Goal: Information Seeking & Learning: Learn about a topic

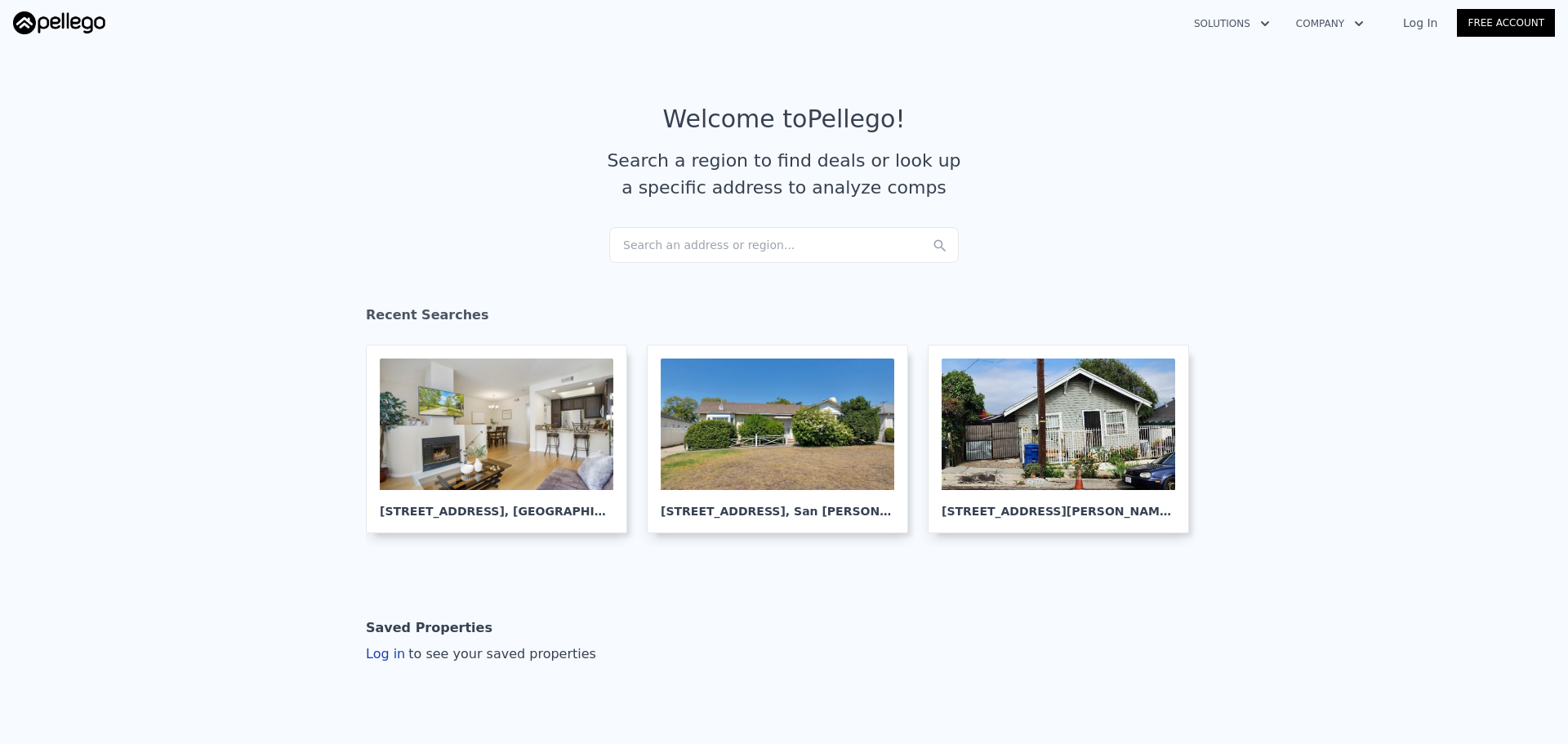
click at [697, 257] on div "Search an address or region..." at bounding box center [784, 244] width 349 height 36
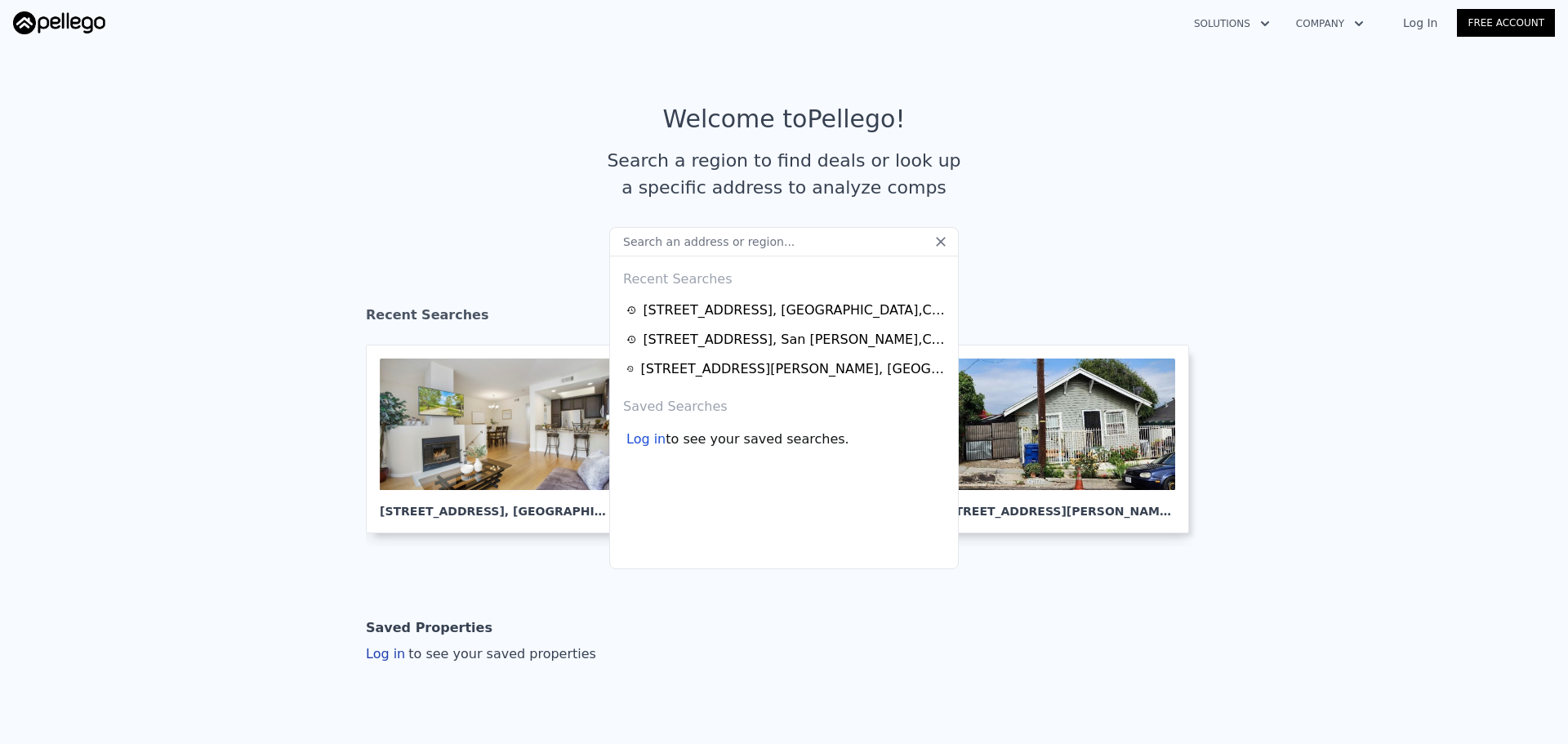
click at [700, 246] on input "text" at bounding box center [784, 241] width 349 height 29
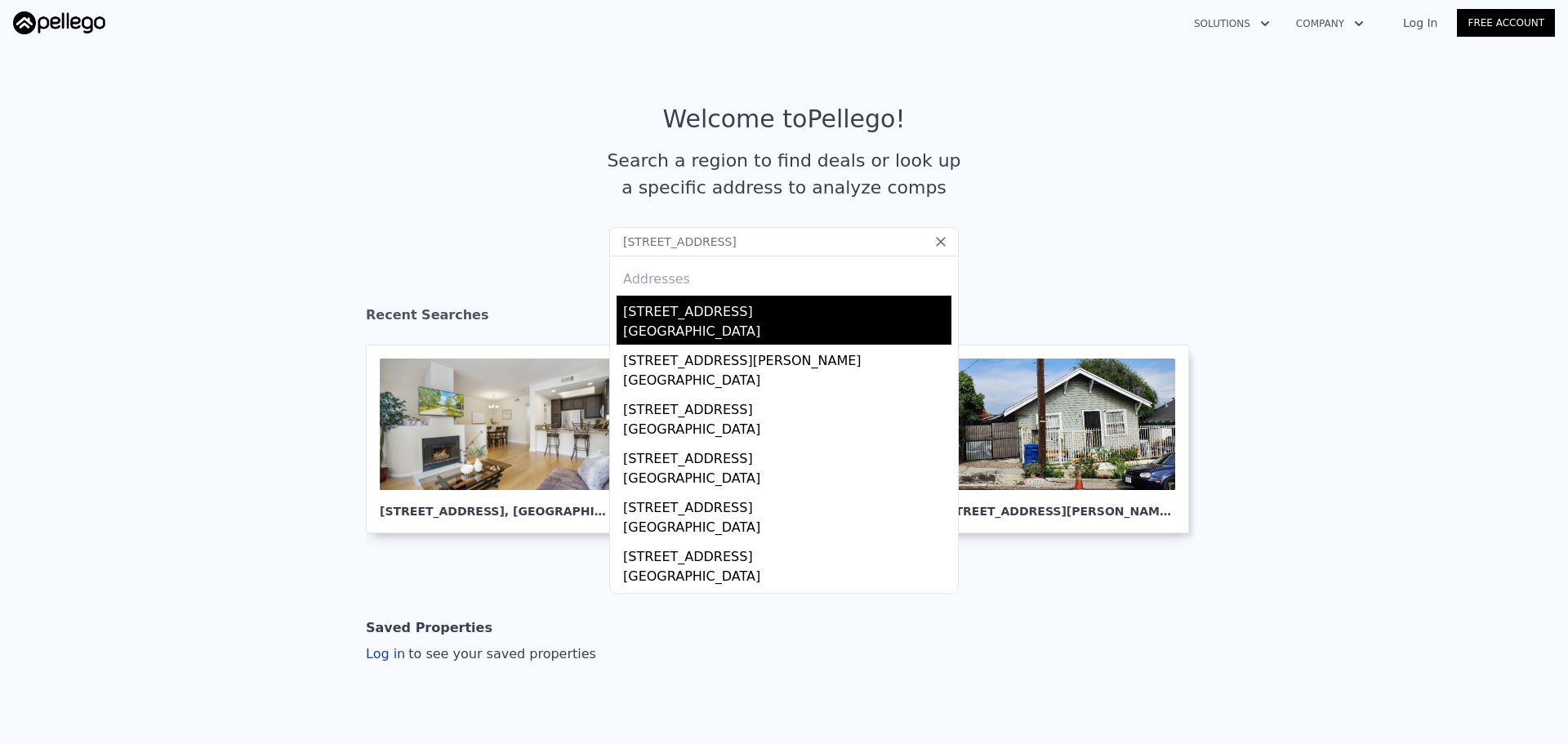
type input "[STREET_ADDRESS]"
click at [673, 328] on div "[GEOGRAPHIC_DATA]" at bounding box center [787, 332] width 329 height 22
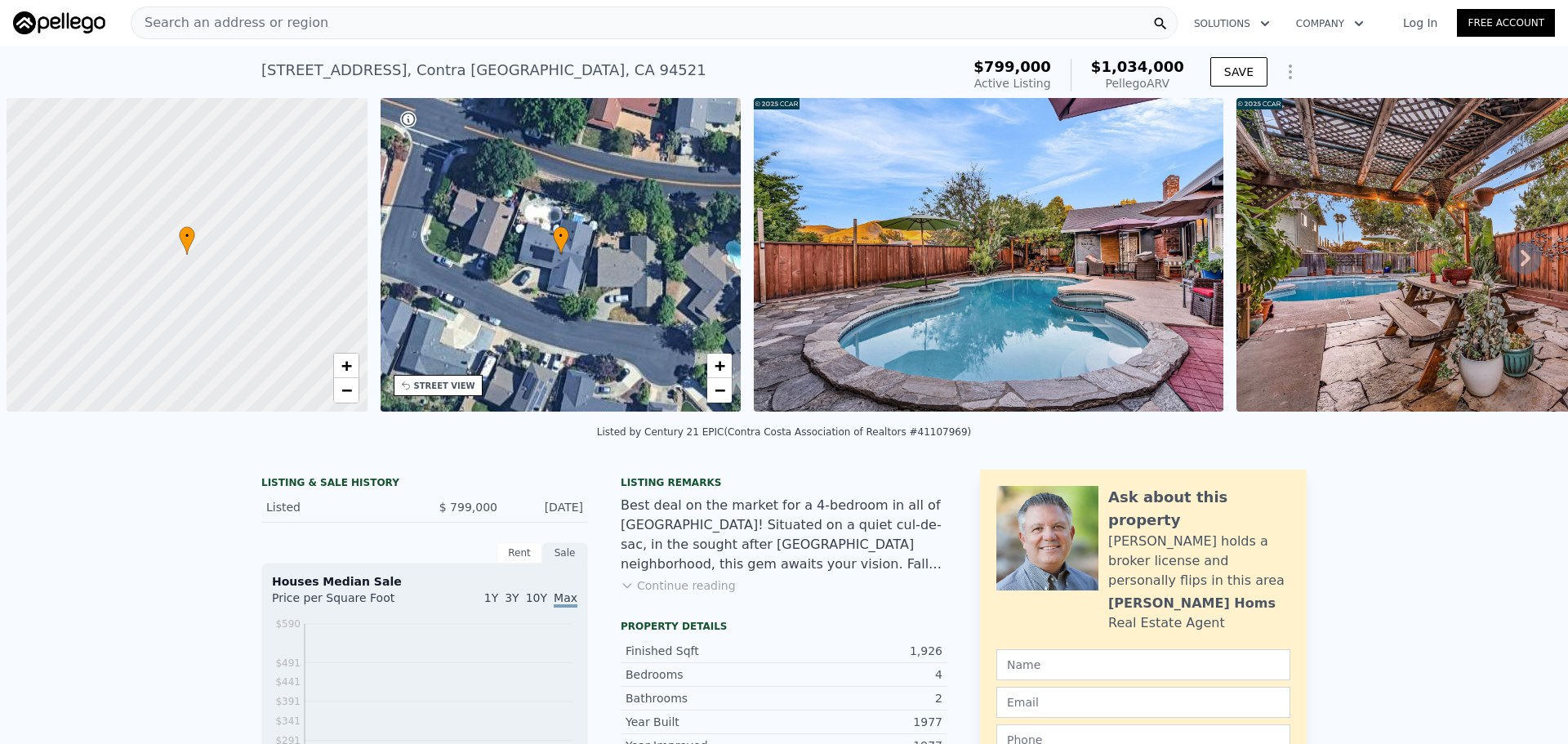
scroll to position [0, 7]
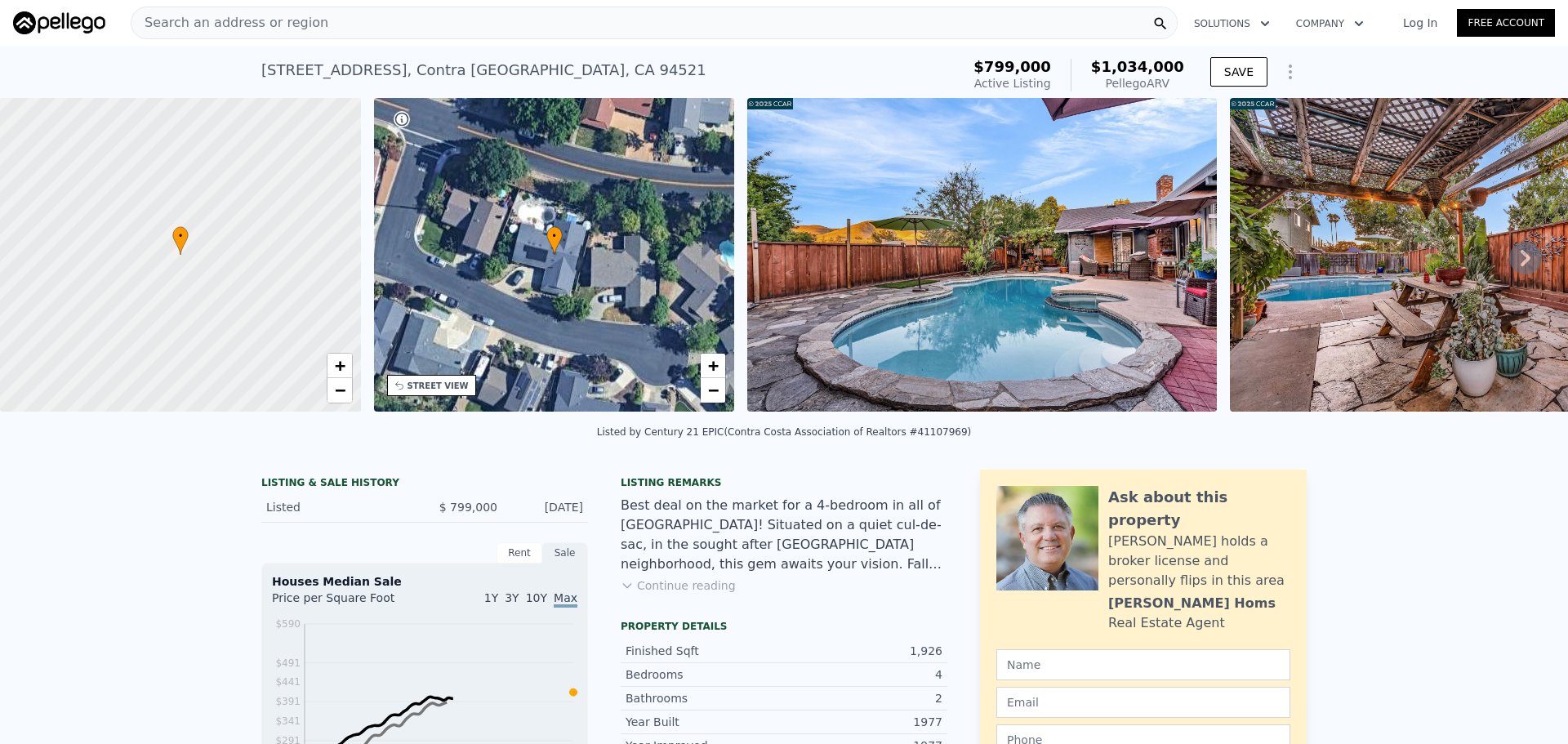
click at [423, 23] on div "Search an address or region" at bounding box center [654, 22] width 1047 height 32
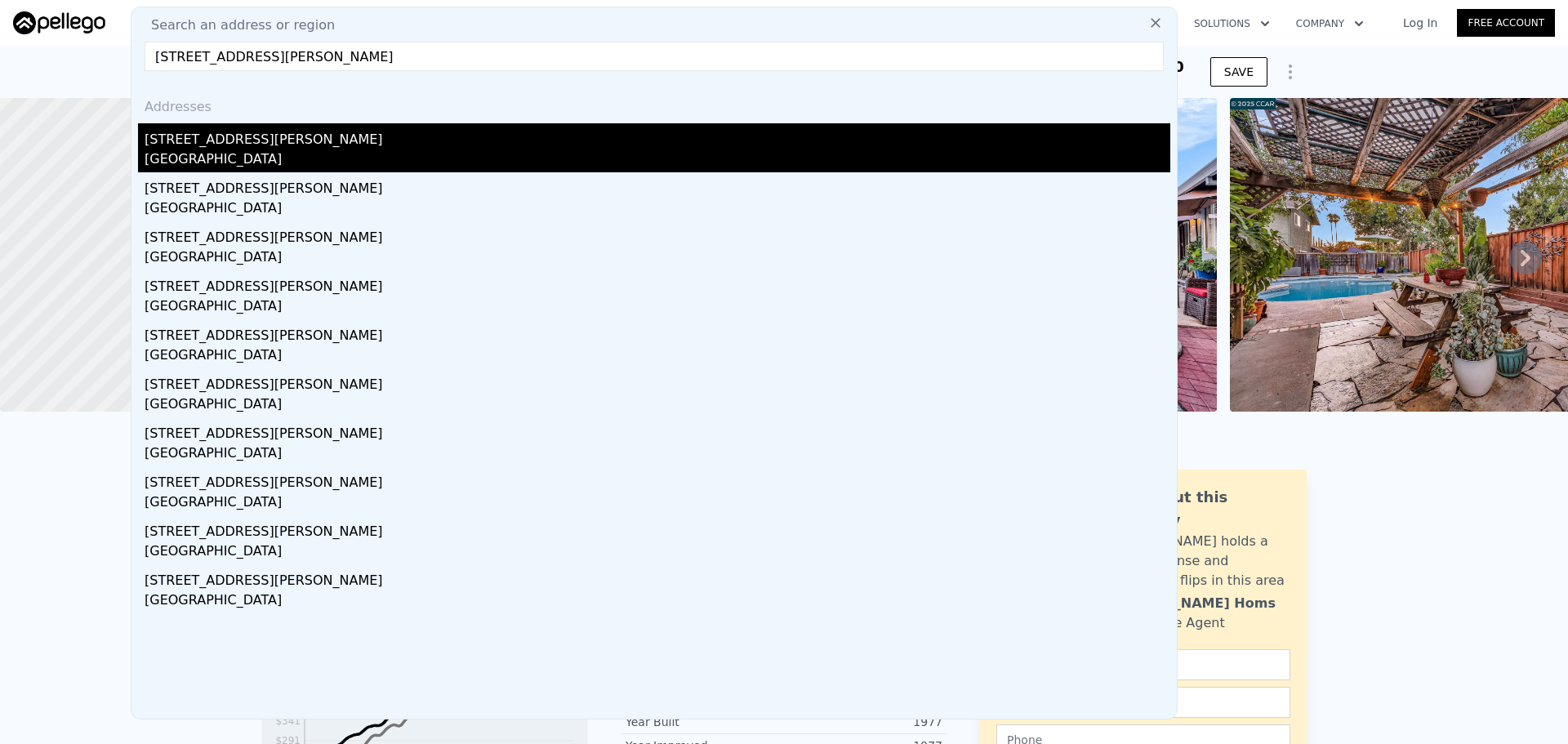
type input "[STREET_ADDRESS][PERSON_NAME]"
click at [249, 159] on div "[GEOGRAPHIC_DATA]" at bounding box center [657, 160] width 1026 height 22
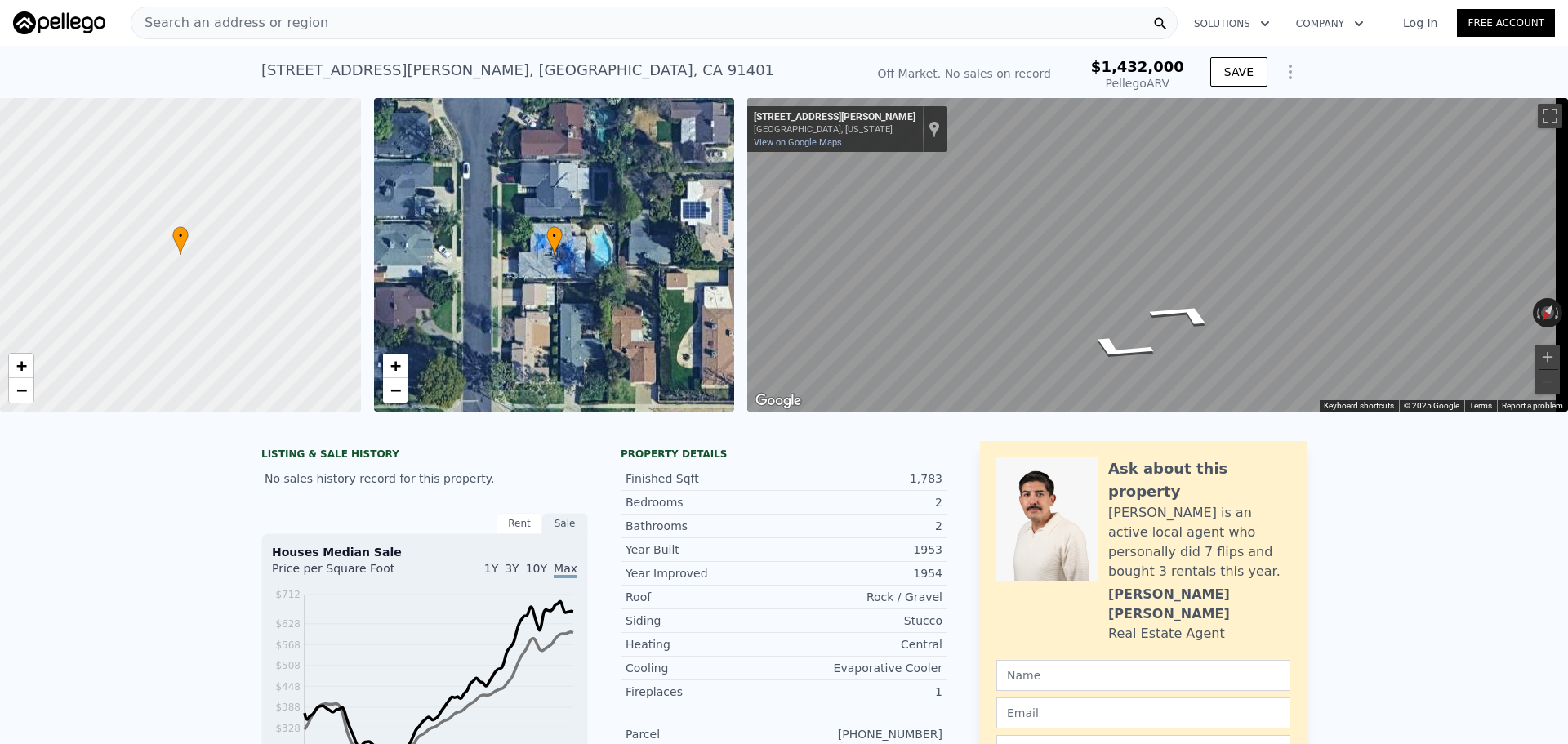
click at [1567, 296] on div "Search an address or region Solutions Company Open main menu Log In Free Accoun…" at bounding box center [784, 372] width 1568 height 744
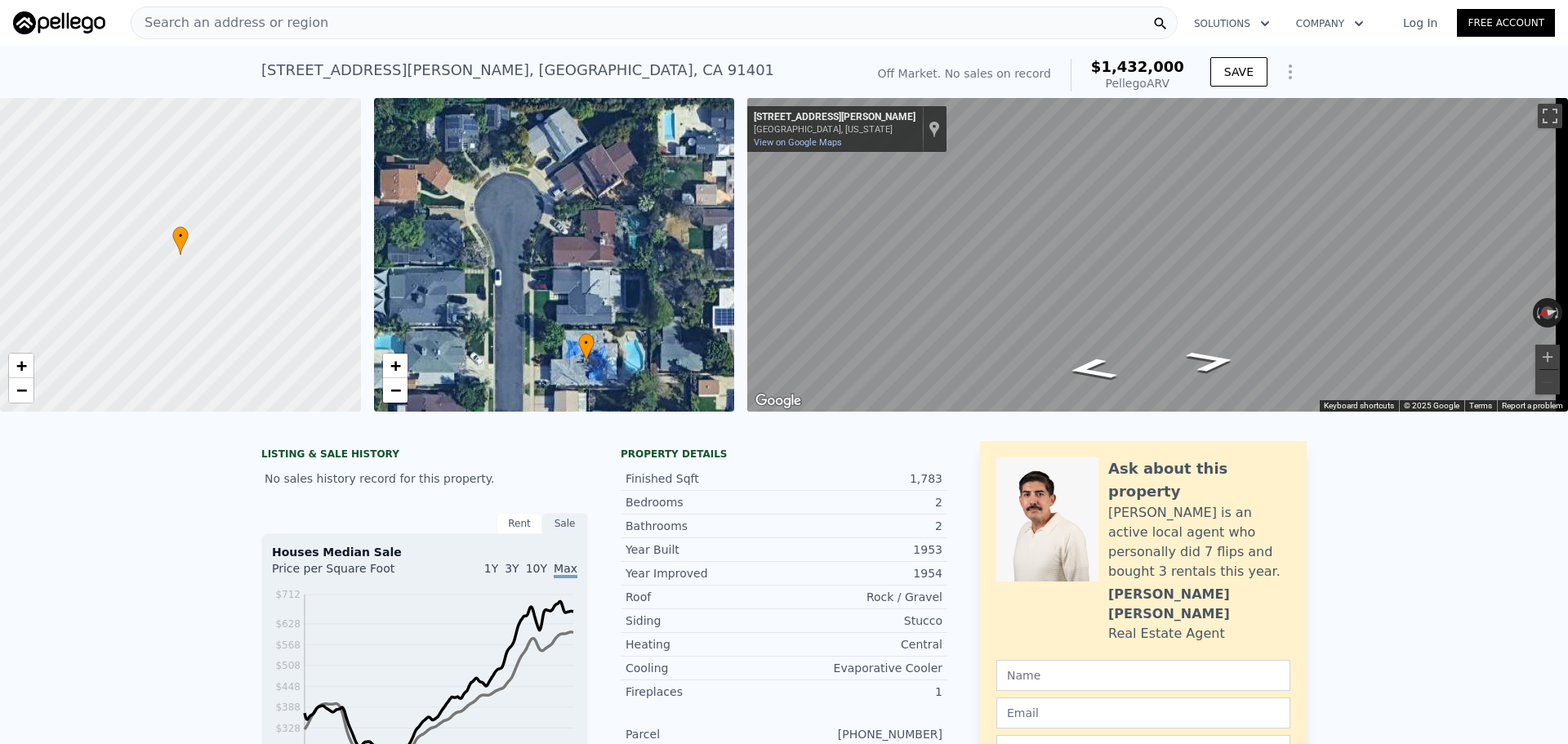
drag, startPoint x: 517, startPoint y: 265, endPoint x: 552, endPoint y: 352, distance: 93.8
click at [552, 352] on div "• + −" at bounding box center [554, 254] width 361 height 314
click at [489, 28] on div "Search an address or region" at bounding box center [654, 22] width 1047 height 32
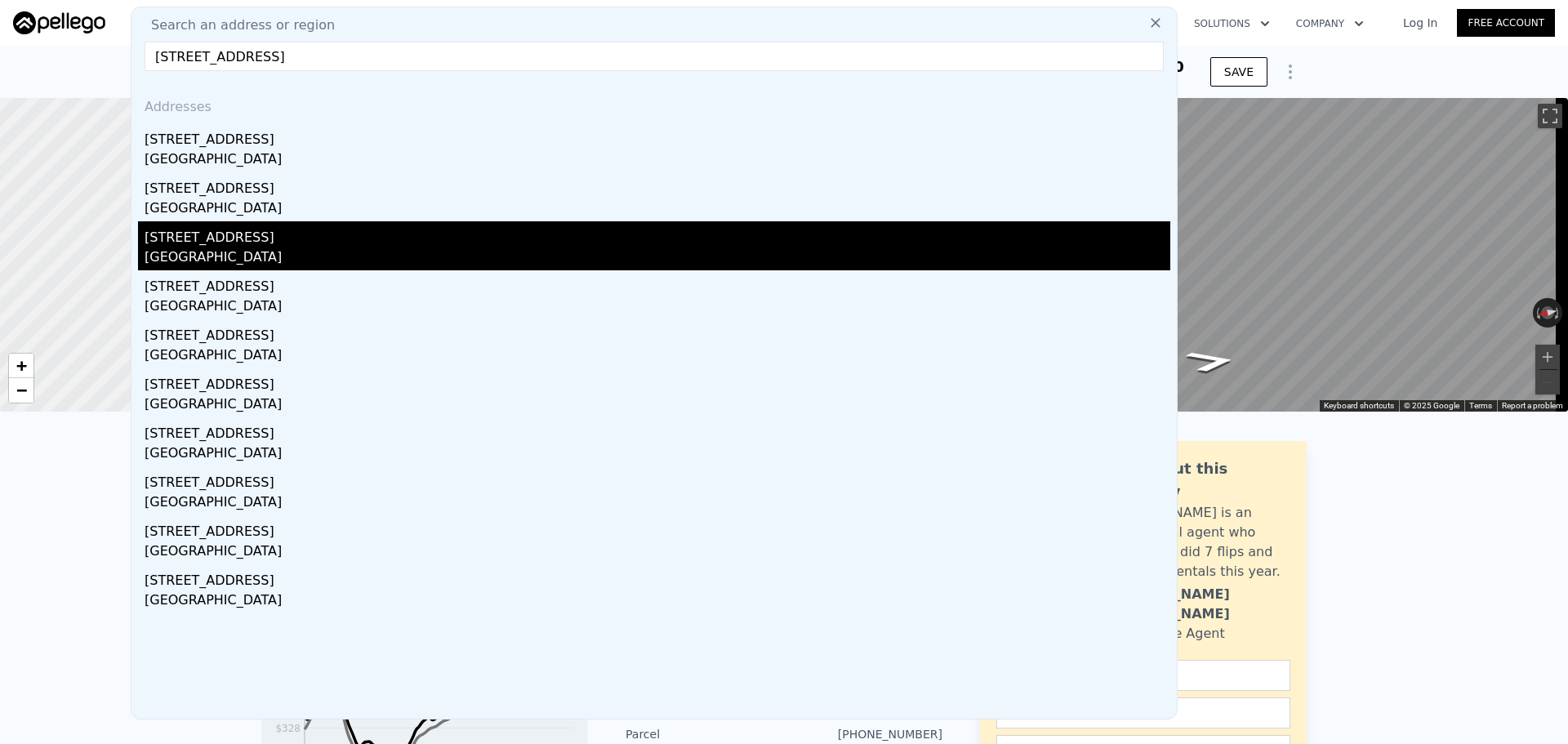
type input "[STREET_ADDRESS]"
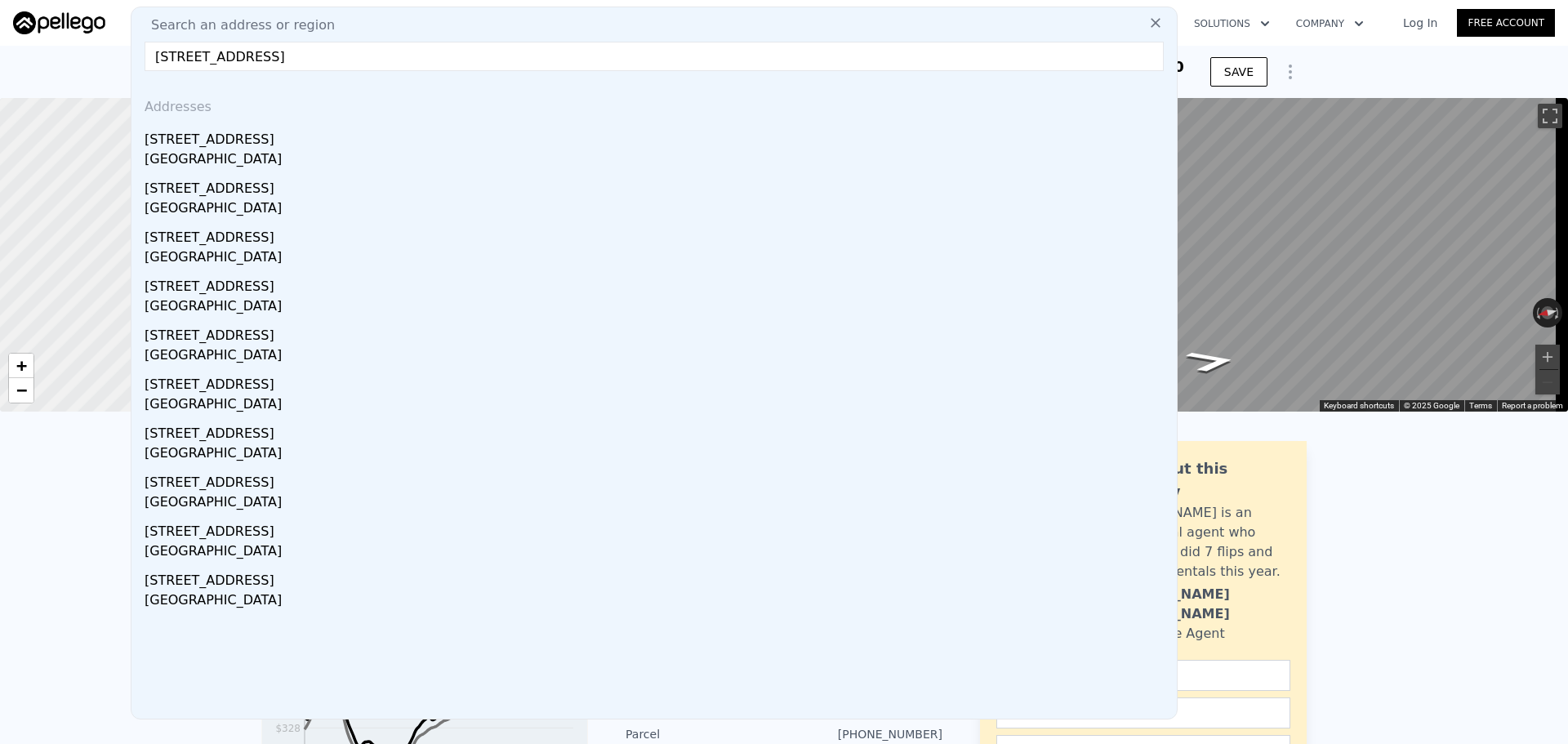
drag, startPoint x: 340, startPoint y: 245, endPoint x: 337, endPoint y: 2, distance: 243.0
click at [340, 245] on div "[STREET_ADDRESS]" at bounding box center [657, 234] width 1026 height 26
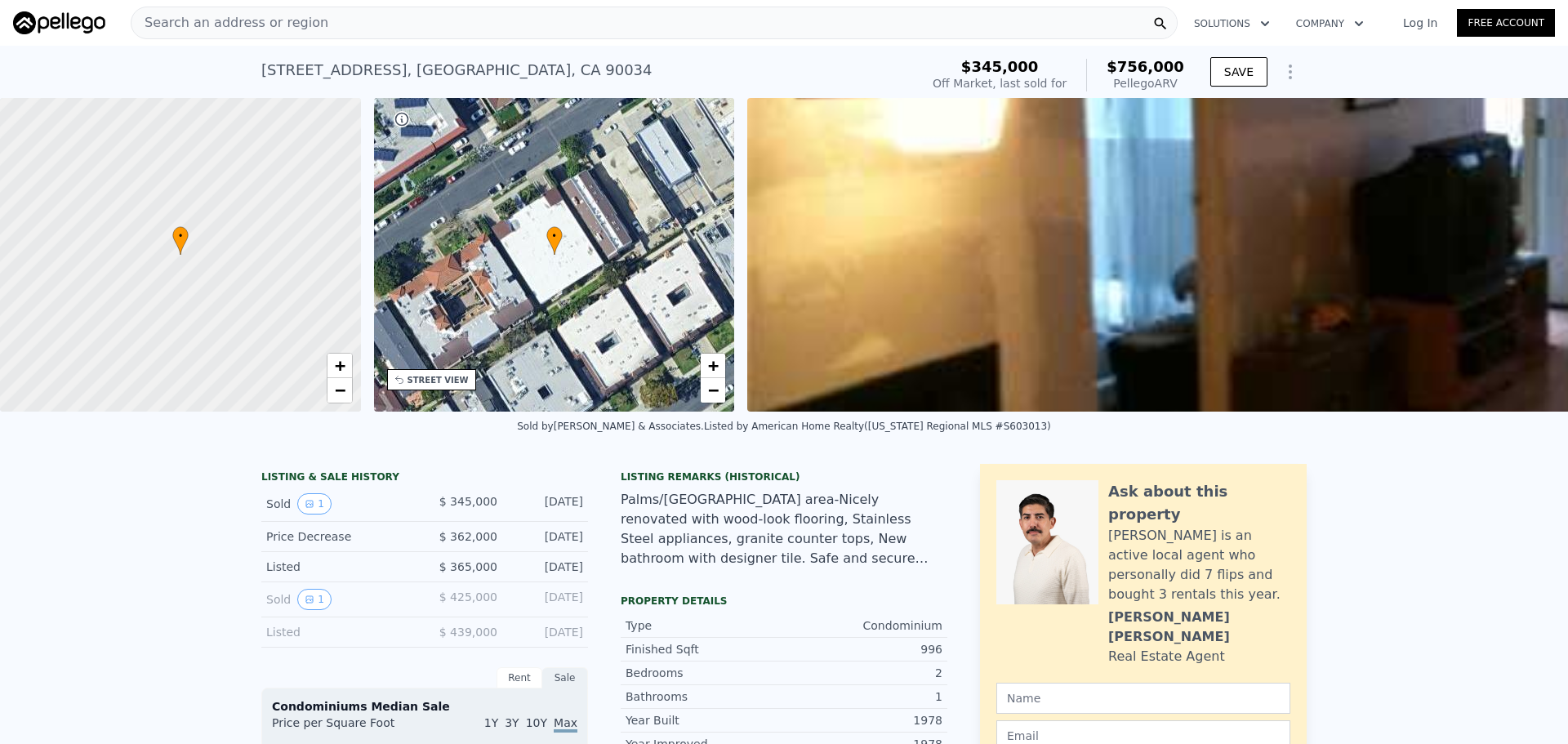
scroll to position [0, 381]
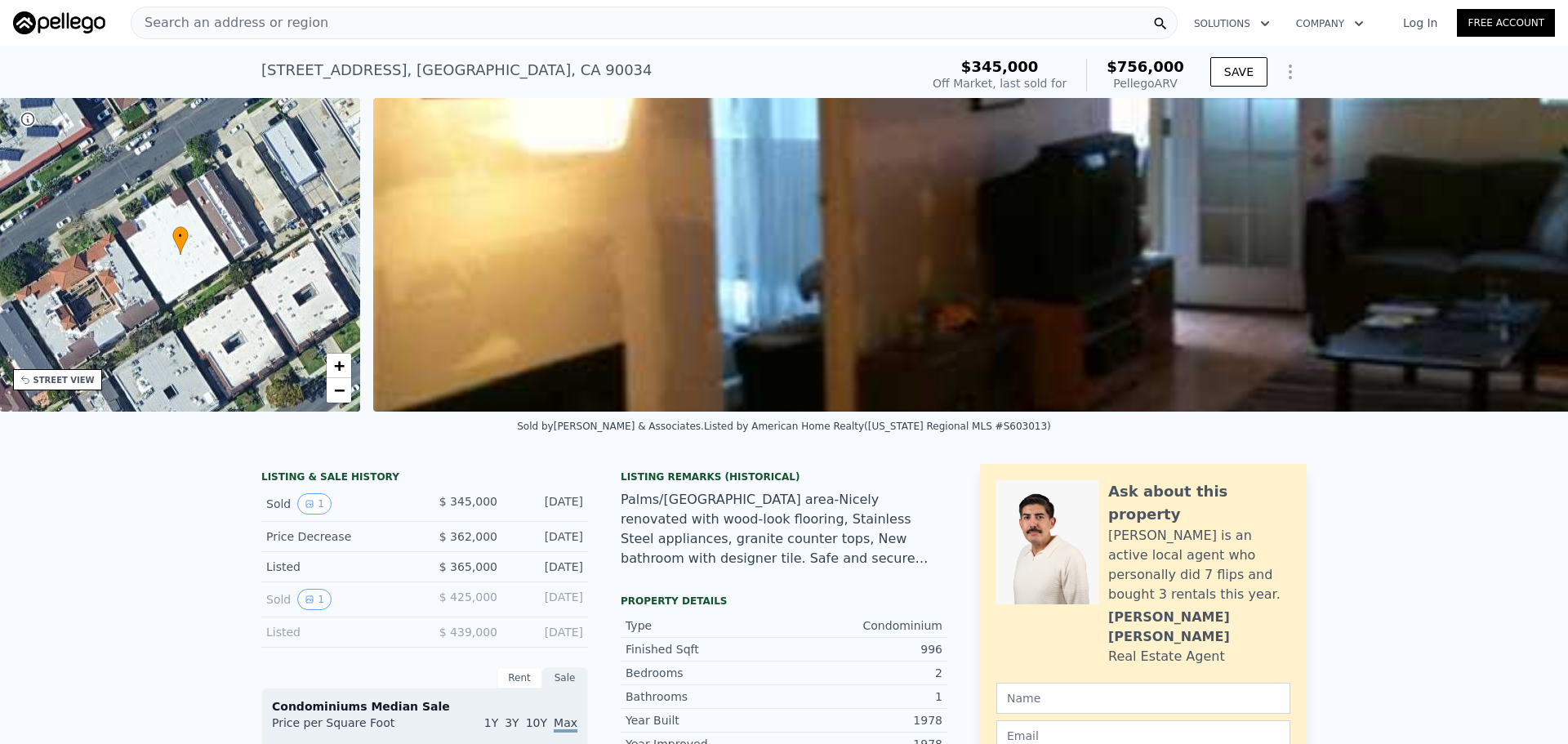
click at [520, 22] on div "Search an address or region" at bounding box center [654, 22] width 1047 height 32
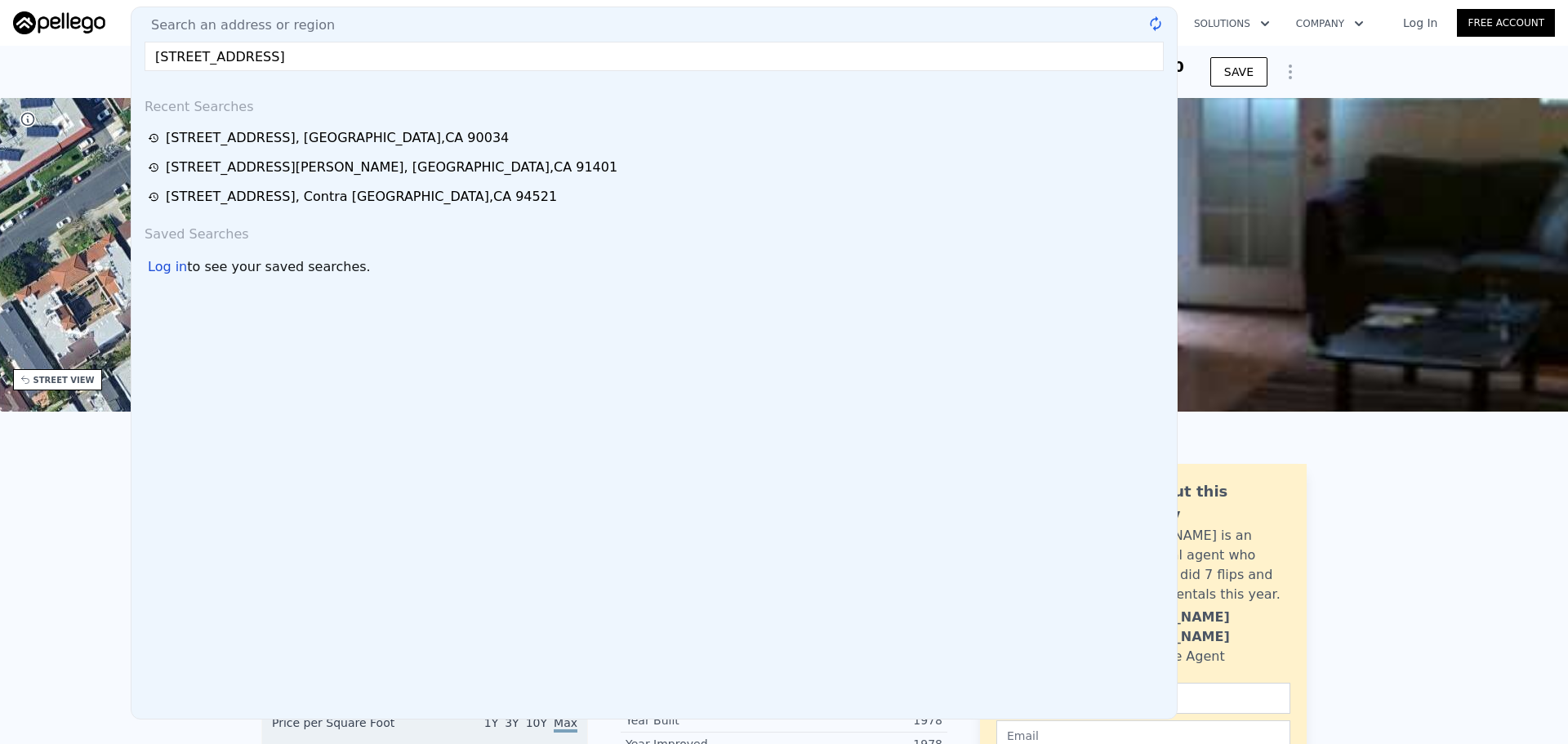
type input "[STREET_ADDRESS]"
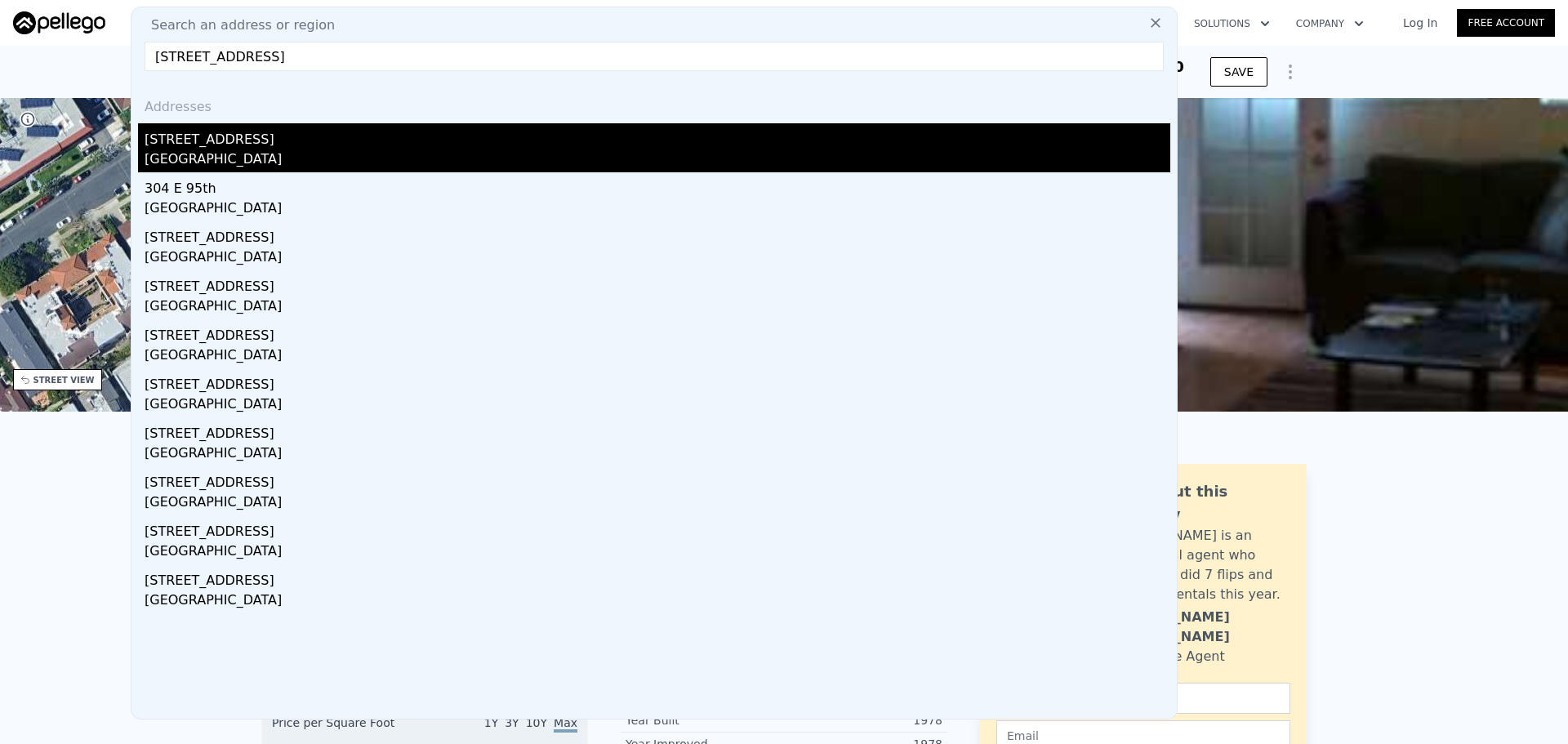
click at [471, 141] on div "[STREET_ADDRESS]" at bounding box center [657, 136] width 1026 height 26
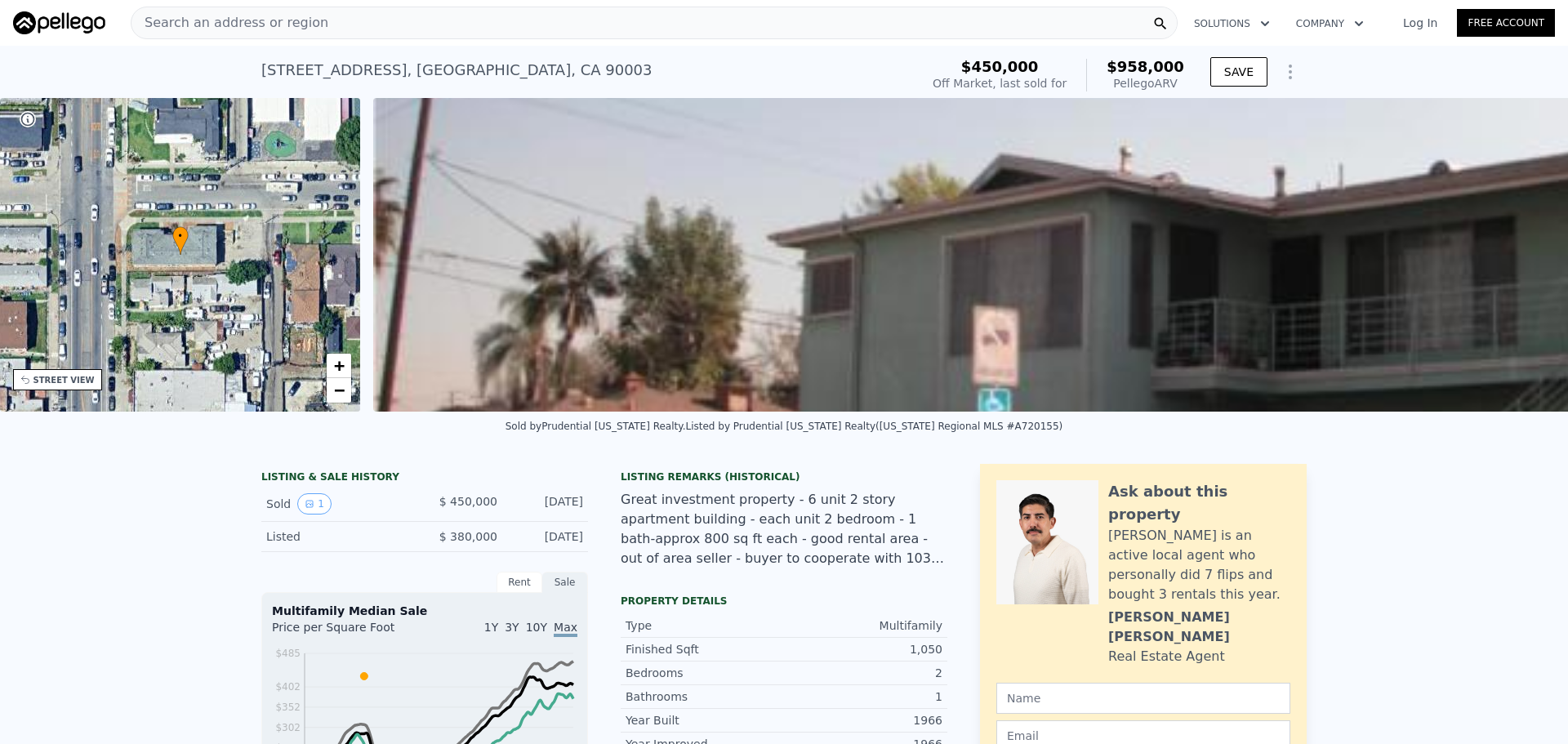
click at [482, 23] on div "Search an address or region" at bounding box center [654, 22] width 1047 height 32
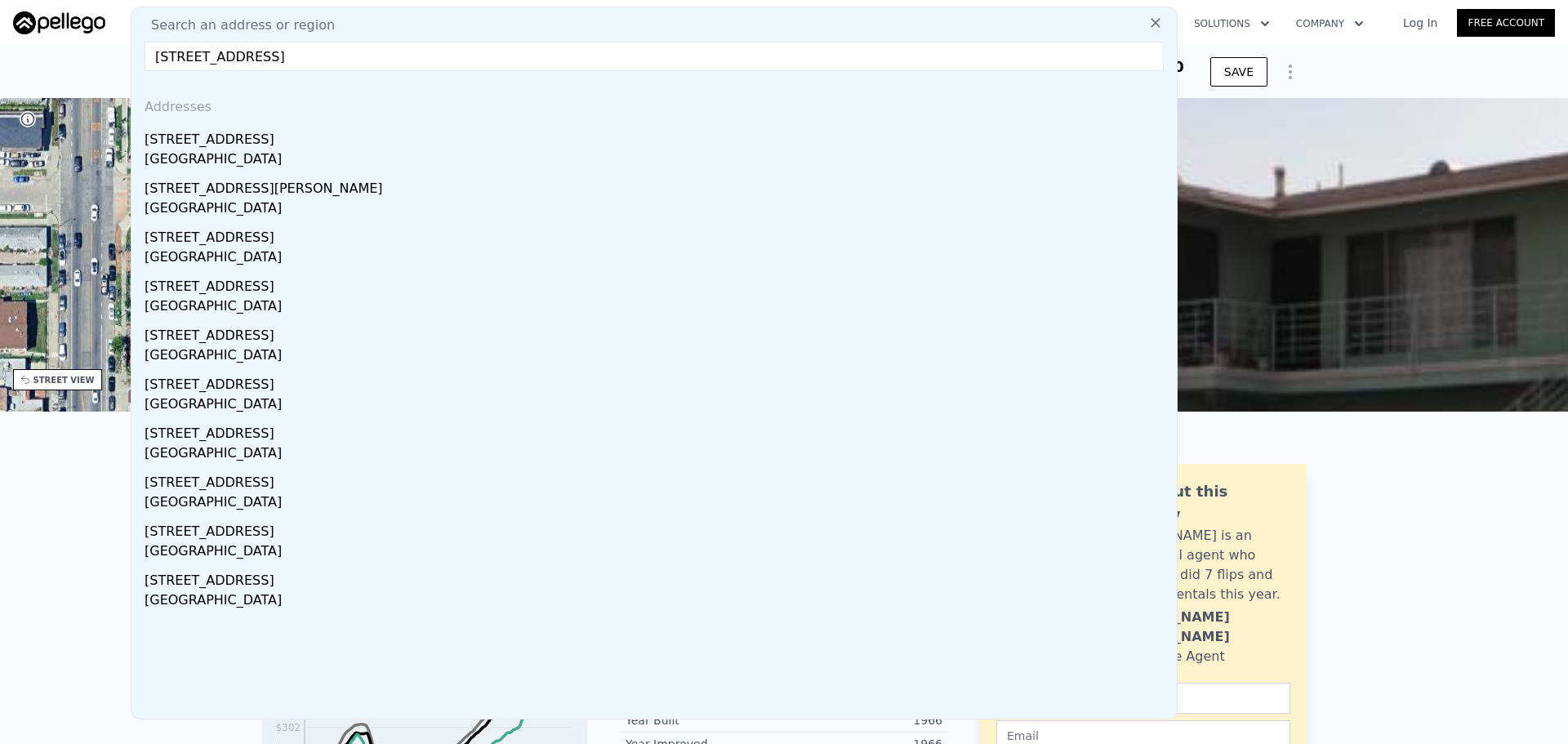
type input "[STREET_ADDRESS]"
